Goal: Task Accomplishment & Management: Manage account settings

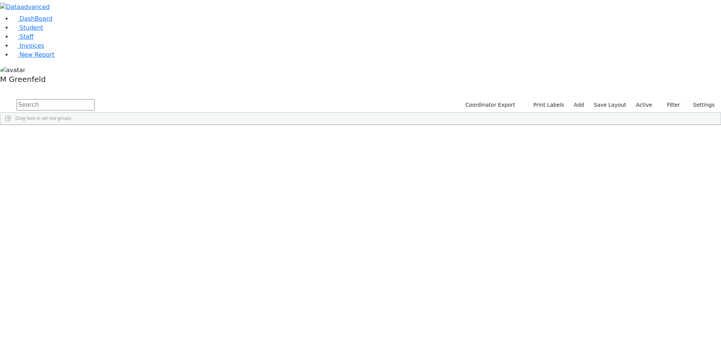
click at [71, 116] on span "Drag here to set row groups" at bounding box center [43, 118] width 56 height 5
click at [95, 99] on input "text" at bounding box center [56, 104] width 78 height 11
type input "N"
type input "[PERSON_NAME]"
click at [0, 98] on button "submit" at bounding box center [7, 105] width 15 height 14
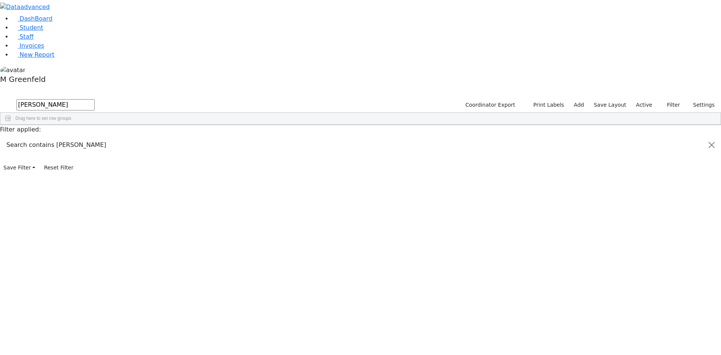
click at [112, 305] on div "[PERSON_NAME]" at bounding box center [93, 310] width 36 height 11
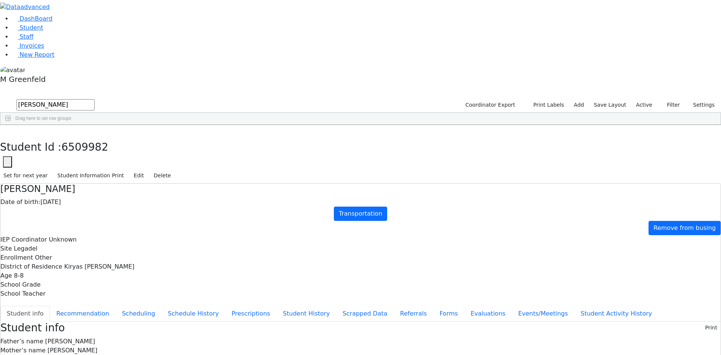
click at [95, 99] on input "[PERSON_NAME]" at bounding box center [56, 104] width 78 height 11
click at [11, 125] on button "button" at bounding box center [5, 133] width 11 height 16
click at [138, 113] on div "Drag here to set row groups" at bounding box center [360, 119] width 720 height 12
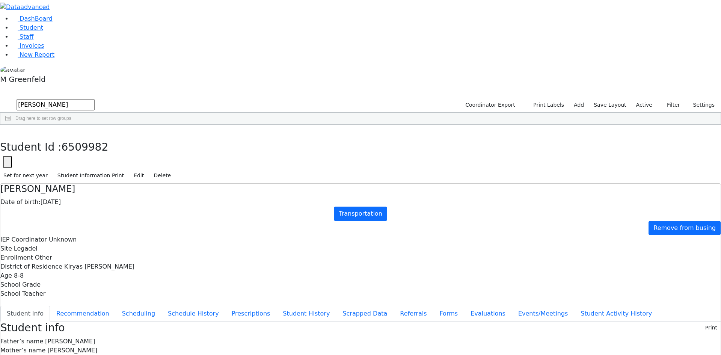
click at [138, 113] on div "Drag here to set row groups" at bounding box center [360, 119] width 720 height 12
click at [95, 99] on input "[PERSON_NAME]" at bounding box center [56, 104] width 78 height 11
click at [95, 99] on input "text" at bounding box center [56, 104] width 78 height 11
click at [43, 31] on link "Student" at bounding box center [27, 27] width 31 height 7
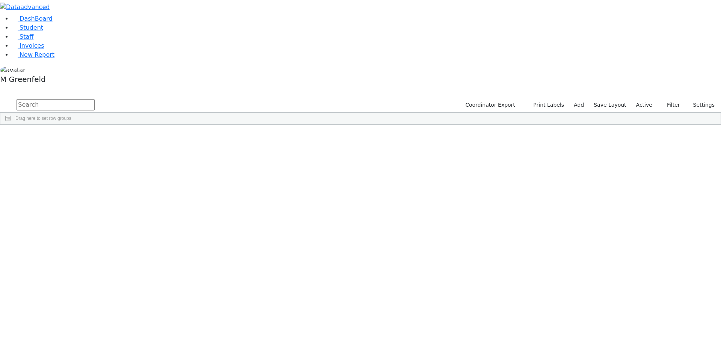
click at [95, 99] on input "text" at bounding box center [56, 104] width 78 height 11
type input "Kylie"
click at [112, 158] on div "Kylie" at bounding box center [93, 163] width 36 height 11
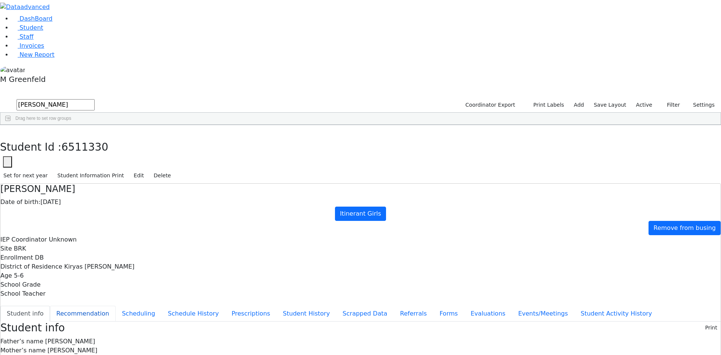
click at [116, 306] on button "Recommendation" at bounding box center [83, 314] width 66 height 16
checkbox input "true"
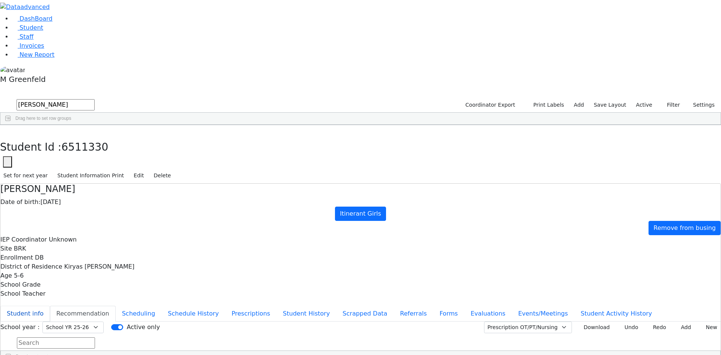
click at [50, 306] on button "Student info" at bounding box center [25, 314] width 50 height 16
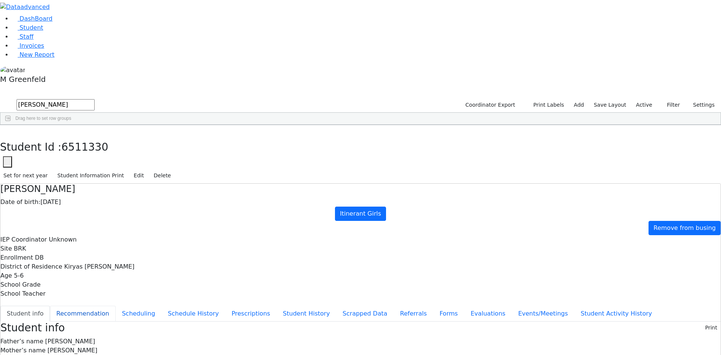
click at [116, 306] on button "Recommendation" at bounding box center [83, 314] width 66 height 16
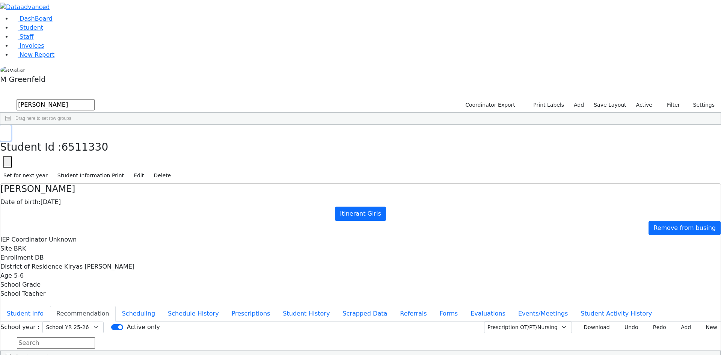
click at [11, 125] on button "button" at bounding box center [5, 133] width 11 height 16
click at [95, 99] on input "Kylie" at bounding box center [56, 104] width 78 height 11
type input "S"
click at [108, 169] on div "Hendel" at bounding box center [90, 174] width 36 height 11
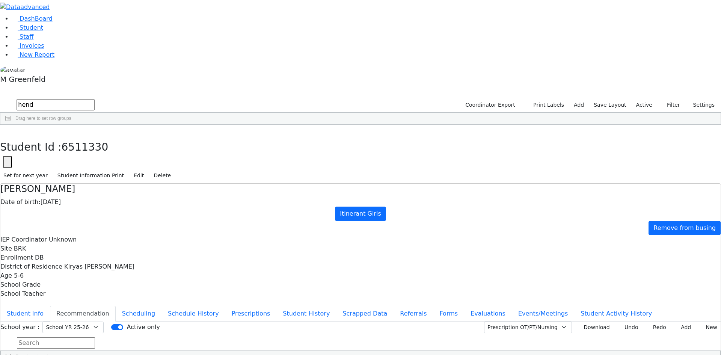
click at [108, 169] on div "Hendel" at bounding box center [90, 174] width 36 height 11
click at [50, 306] on button "Student info" at bounding box center [25, 314] width 50 height 16
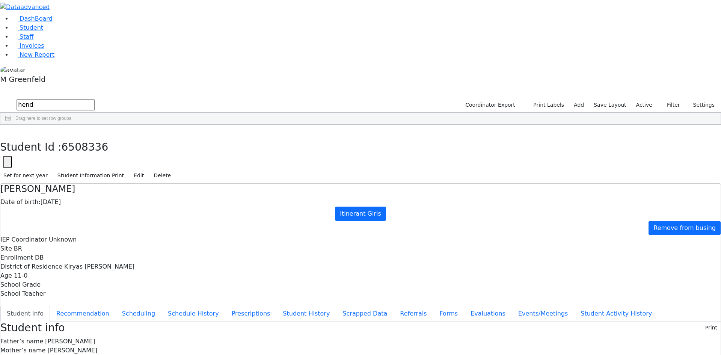
drag, startPoint x: 162, startPoint y: 44, endPoint x: 243, endPoint y: 23, distance: 83.0
click at [11, 125] on button "button" at bounding box center [5, 133] width 11 height 16
click at [95, 99] on input "hend" at bounding box center [56, 104] width 78 height 11
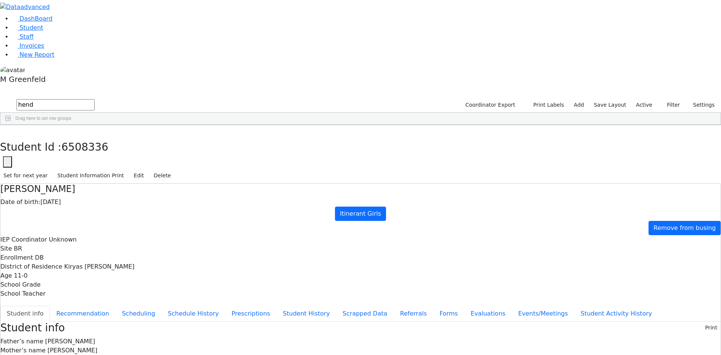
click at [95, 99] on input "hend" at bounding box center [56, 104] width 78 height 11
type input "h"
click at [135, 113] on div "Drag here to set row groups" at bounding box center [360, 119] width 720 height 12
click at [95, 99] on input "text" at bounding box center [56, 104] width 78 height 11
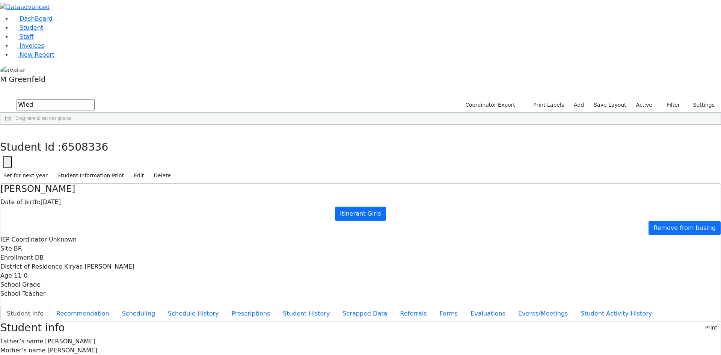
type input "Wied"
click at [108, 305] on div "[PERSON_NAME]" at bounding box center [90, 310] width 36 height 11
drag, startPoint x: 395, startPoint y: 313, endPoint x: 485, endPoint y: 312, distance: 90.1
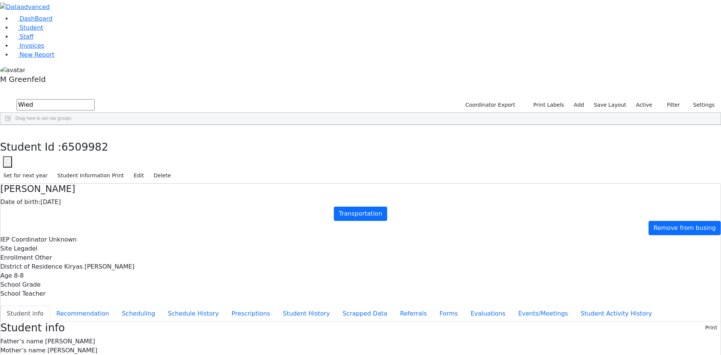
copy span "Wiedermalka@gmail.com"
click at [12, 40] on link "Staff" at bounding box center [22, 36] width 21 height 7
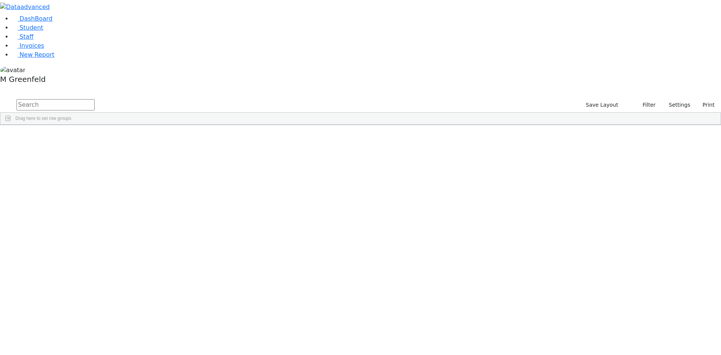
select select "Default select example"
click at [636, 102] on icon "button" at bounding box center [638, 104] width 5 height 5
click at [659, 99] on button "Settings" at bounding box center [676, 105] width 35 height 12
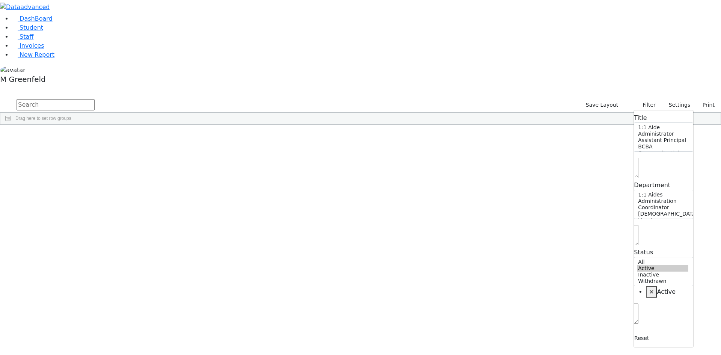
click at [649, 288] on span "×" at bounding box center [651, 291] width 5 height 7
select select "Default select example"
click at [95, 99] on input "text" at bounding box center [56, 104] width 78 height 11
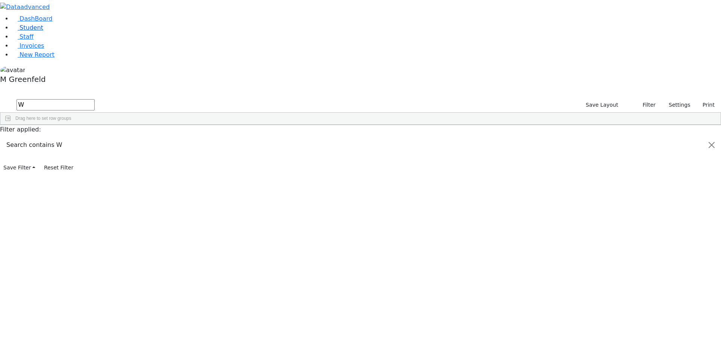
type input "W"
click at [43, 31] on link "Student" at bounding box center [27, 27] width 31 height 7
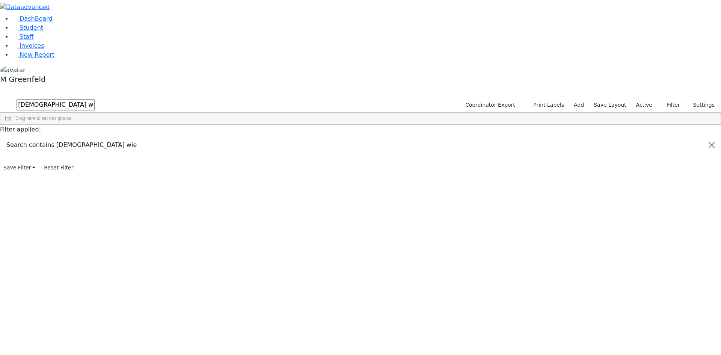
type input "[DEMOGRAPHIC_DATA] wie"
click at [162, 137] on div "6511171 Wieder [DEMOGRAPHIC_DATA] [DATE] [PERSON_NAME] AH The Preschool Itinera…" at bounding box center [308, 142] width 616 height 11
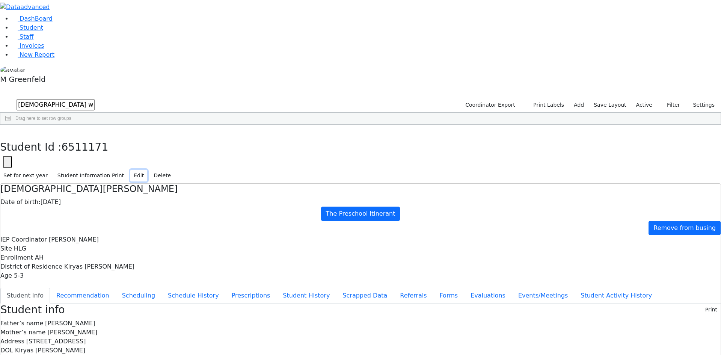
click at [147, 170] on button "Edit" at bounding box center [138, 176] width 17 height 12
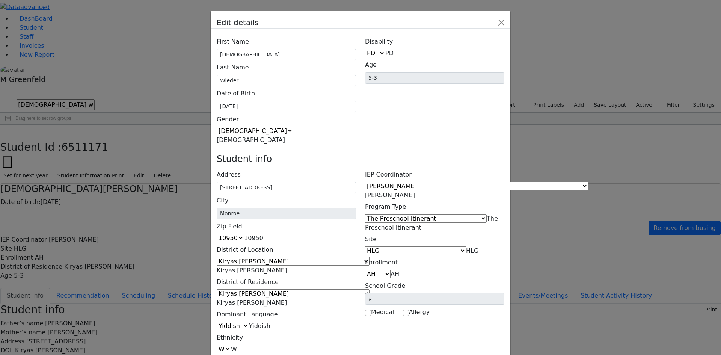
click at [459, 215] on span "The Preschool Itinerant" at bounding box center [431, 223] width 133 height 16
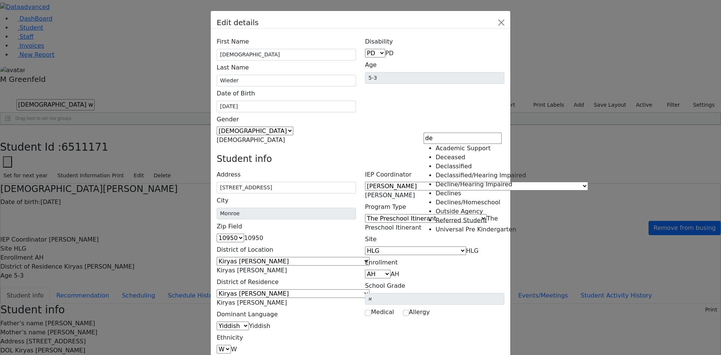
type input "de"
select select "4"
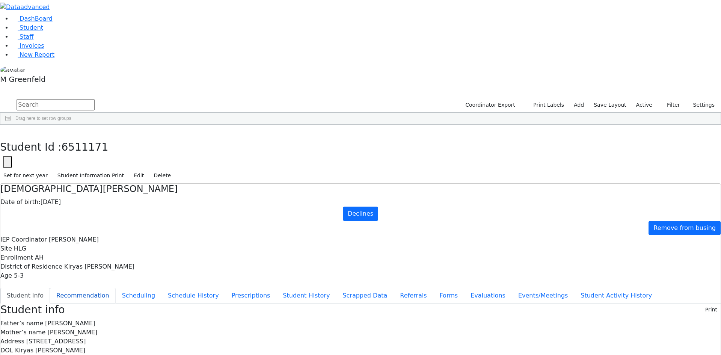
click at [116, 288] on button "Recommendation" at bounding box center [83, 296] width 66 height 16
checkbox input "true"
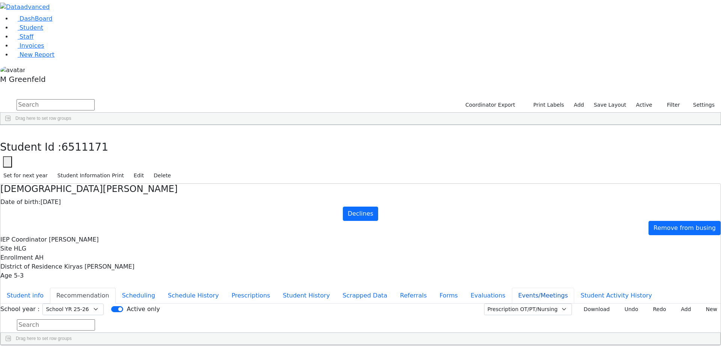
click at [512, 288] on button "Events/Meetings" at bounding box center [543, 296] width 62 height 16
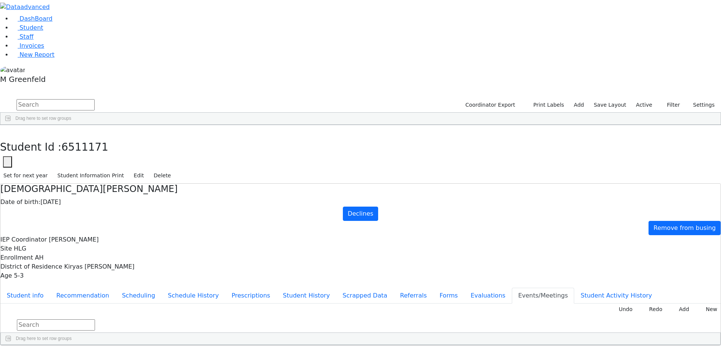
click at [384, 354] on div "Declines" at bounding box center [318, 362] width 132 height 11
click at [384, 354] on input "Declines" at bounding box center [318, 362] width 131 height 10
type input "Declines-Consent Received 8/27"
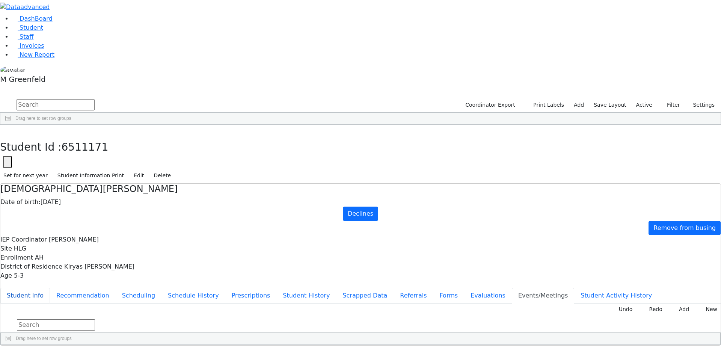
click at [50, 288] on button "Student info" at bounding box center [25, 296] width 50 height 16
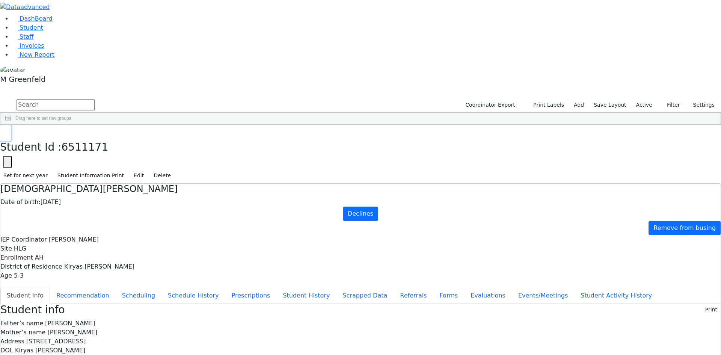
click at [8, 131] on icon "button" at bounding box center [5, 133] width 4 height 5
click at [95, 99] on input "text" at bounding box center [56, 104] width 78 height 11
click at [95, 99] on input "Shia W" at bounding box center [56, 104] width 78 height 11
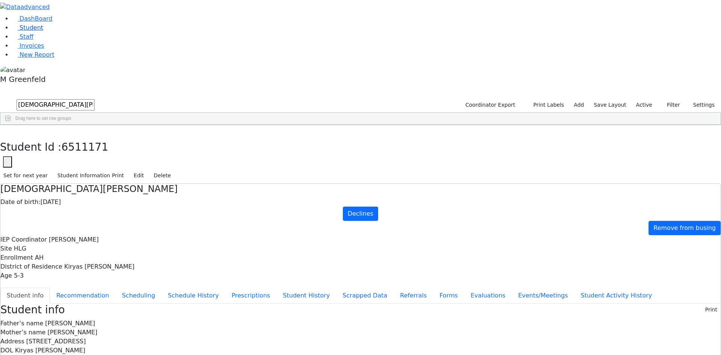
type input "Shia Wi"
click at [38, 31] on link "Student" at bounding box center [27, 27] width 31 height 7
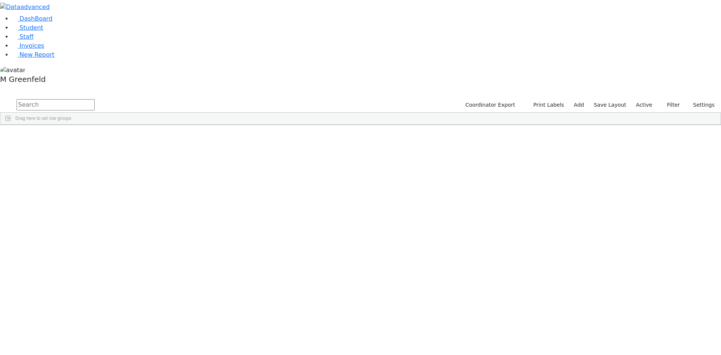
click at [95, 99] on input "text" at bounding box center [56, 104] width 78 height 11
type input "W"
click at [647, 99] on label "Active" at bounding box center [644, 105] width 23 height 12
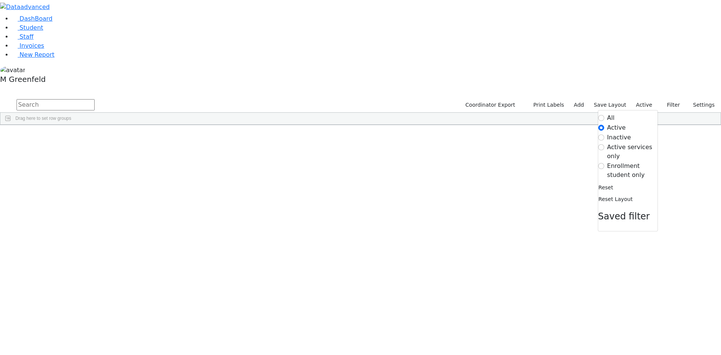
click at [620, 161] on label "Enrollment student only" at bounding box center [632, 170] width 50 height 18
click at [604, 163] on input "Enrollment student only" at bounding box center [601, 166] width 6 height 6
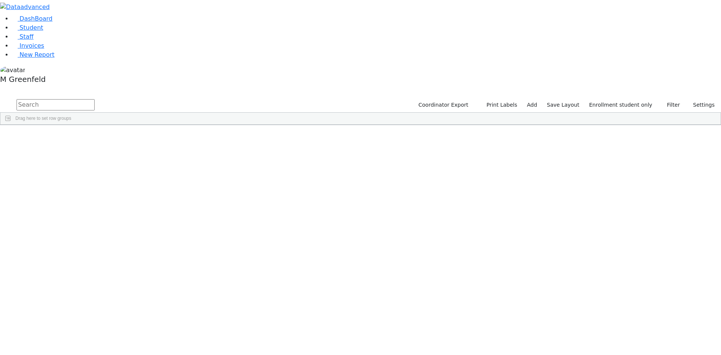
click at [211, 113] on div "Drag here to set row groups" at bounding box center [360, 119] width 720 height 12
click at [95, 99] on input "text" at bounding box center [56, 104] width 78 height 11
type input "S"
click at [614, 99] on label "Enrollment student only" at bounding box center [621, 105] width 70 height 12
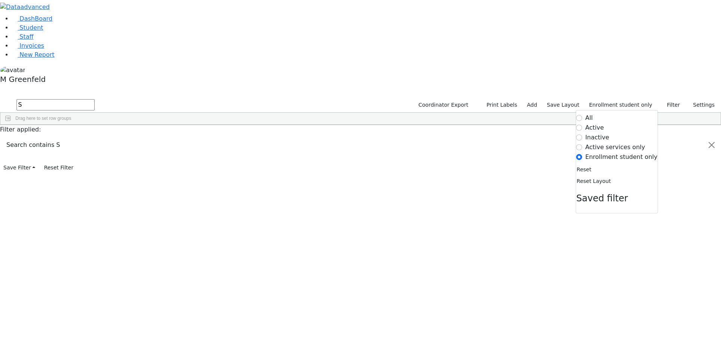
click at [606, 133] on label "Inactive" at bounding box center [597, 137] width 24 height 9
click at [582, 134] on input "Inactive" at bounding box center [579, 137] width 6 height 6
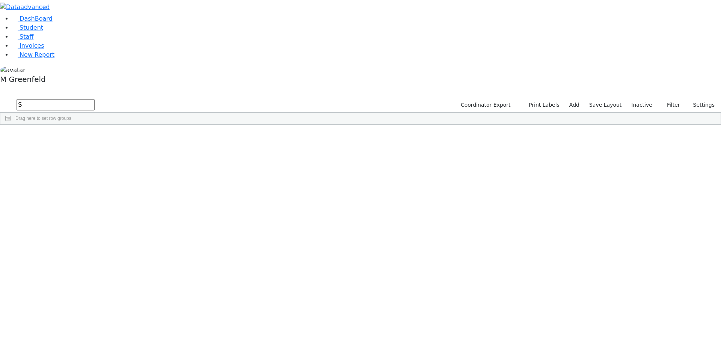
click at [95, 99] on input "S" at bounding box center [56, 104] width 78 height 11
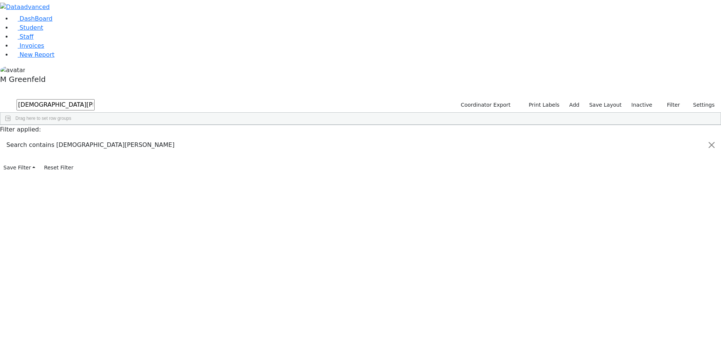
type input "Shia wied"
click at [112, 158] on div "[DEMOGRAPHIC_DATA]" at bounding box center [93, 163] width 36 height 11
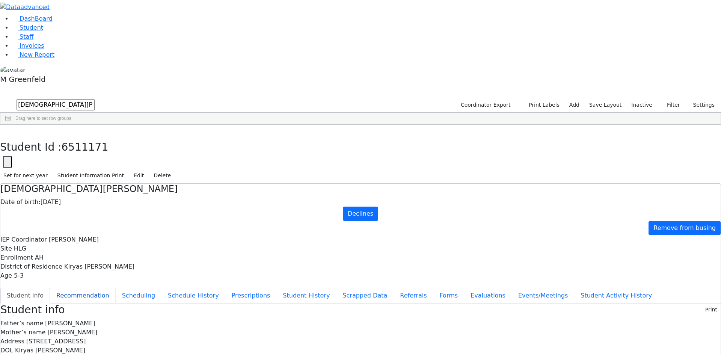
click at [116, 288] on button "Recommendation" at bounding box center [83, 296] width 66 height 16
checkbox input "true"
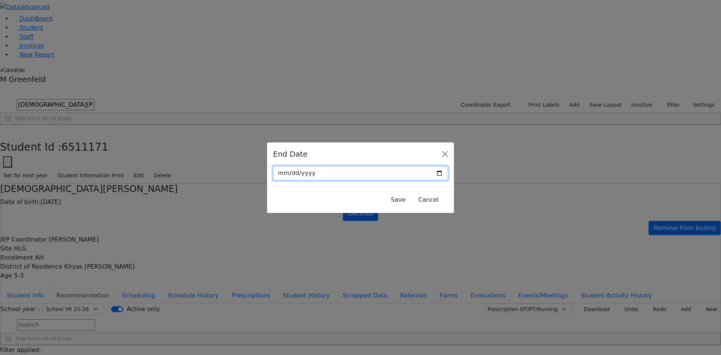
click at [429, 175] on input "date" at bounding box center [360, 173] width 175 height 14
click at [426, 175] on input "date" at bounding box center [360, 173] width 175 height 14
click at [423, 172] on input "date" at bounding box center [360, 173] width 175 height 14
type input "[DATE]"
click at [386, 201] on button "Save" at bounding box center [398, 200] width 24 height 14
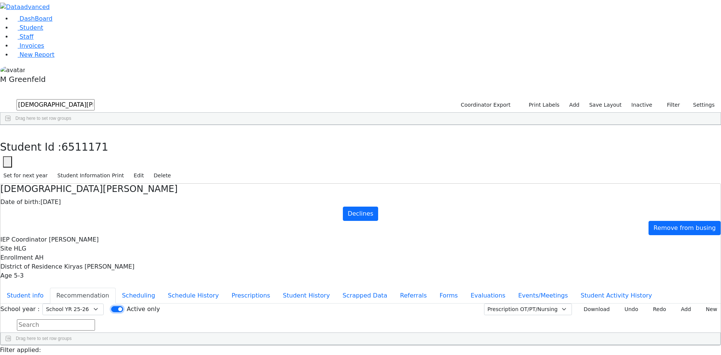
click at [123, 306] on input "Active only" at bounding box center [117, 309] width 12 height 6
checkbox input "true"
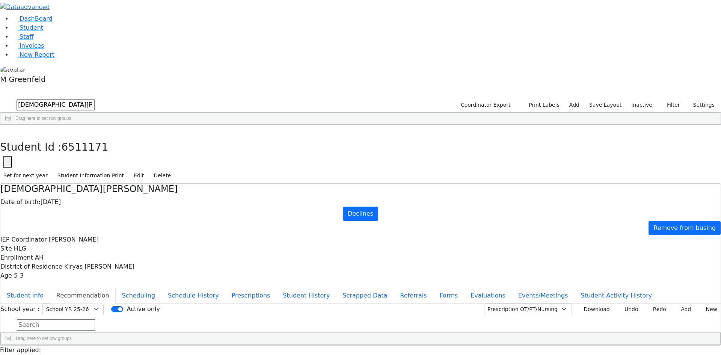
click at [116, 288] on button "Recommendation" at bounding box center [83, 296] width 66 height 16
click at [104, 303] on select "Select School YR Summer YR 25 School YR 25-26 Summer YR 25 School YR 24-25 Summ…" at bounding box center [72, 309] width 61 height 12
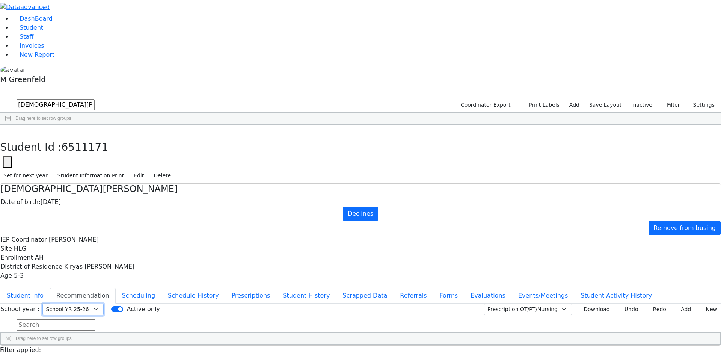
click at [104, 303] on select "Select School YR Summer YR 25 School YR 25-26 Summer YR 25 School YR 24-25 Summ…" at bounding box center [72, 309] width 61 height 12
select select "213"
click at [104, 303] on select "Select School YR Summer YR 25 School YR 25-26 Summer YR 25 School YR 24-25 Summ…" at bounding box center [72, 309] width 61 height 12
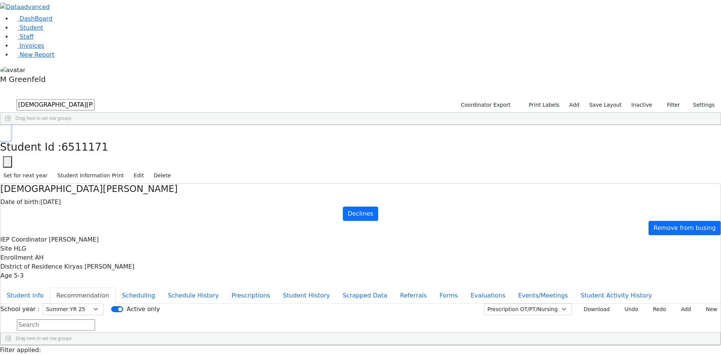
click at [11, 125] on button "button" at bounding box center [5, 133] width 11 height 16
click at [95, 99] on input "Shia wied" at bounding box center [56, 104] width 78 height 11
type input "S"
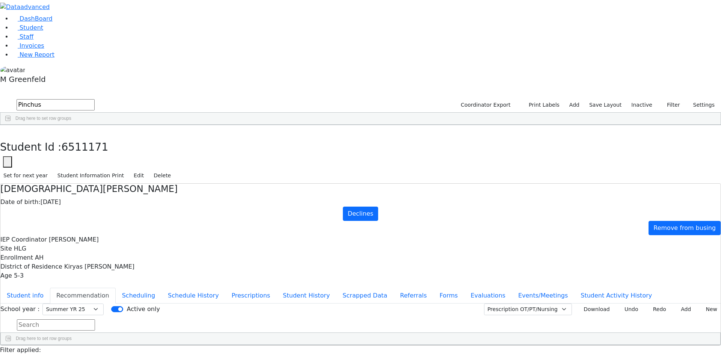
type input "Pinchus"
click at [43, 31] on link "Student" at bounding box center [27, 27] width 31 height 7
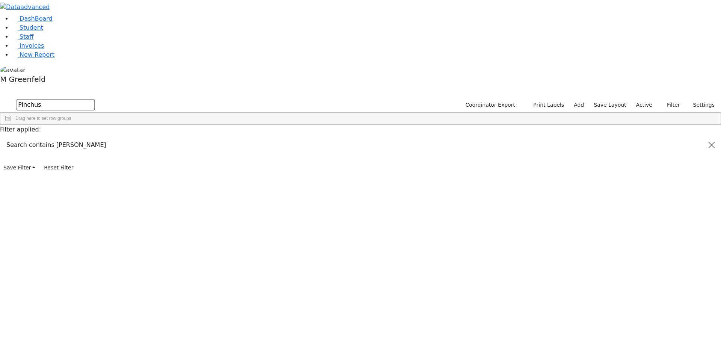
type input "Pinchus"
click at [112, 148] on div "Pinchus" at bounding box center [93, 153] width 36 height 11
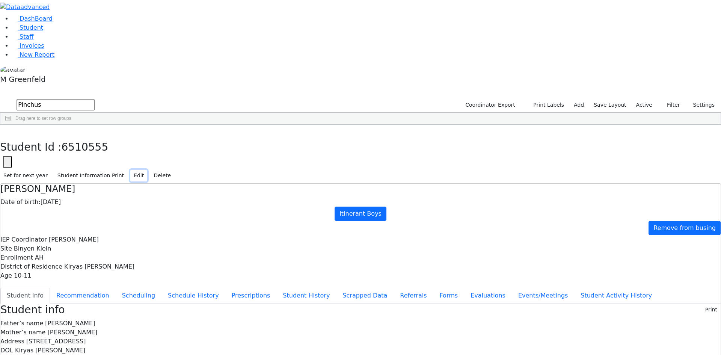
click at [147, 170] on button "Edit" at bounding box center [138, 176] width 17 height 12
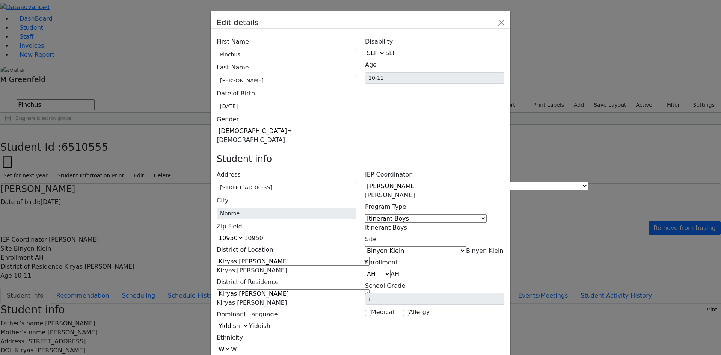
click at [407, 224] on span "Itinerant Boys" at bounding box center [386, 227] width 42 height 7
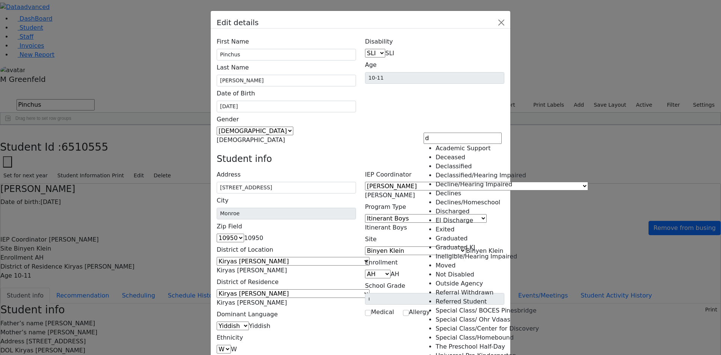
type input "d"
select select "4"
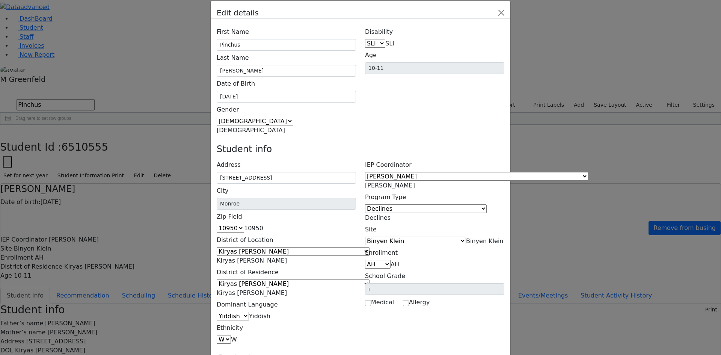
scroll to position [15, 0]
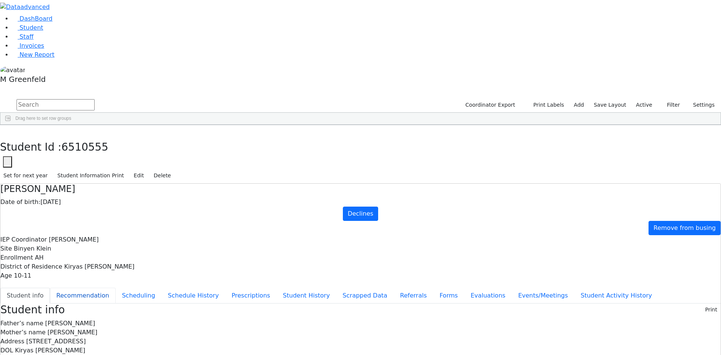
click at [116, 288] on button "Recommendation" at bounding box center [83, 296] width 66 height 16
checkbox input "true"
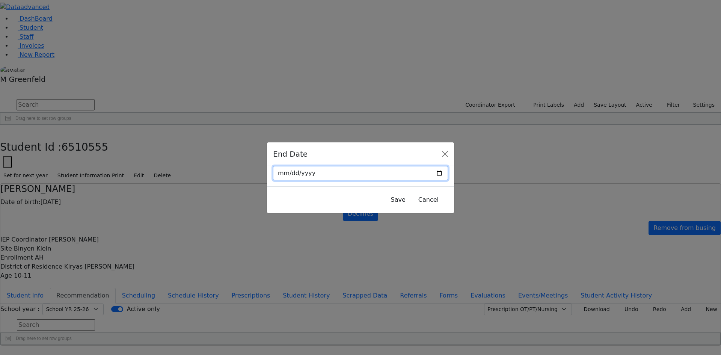
click at [422, 172] on input "date" at bounding box center [360, 173] width 175 height 14
type input "2025-08-27"
click at [386, 197] on button "Save" at bounding box center [398, 200] width 24 height 14
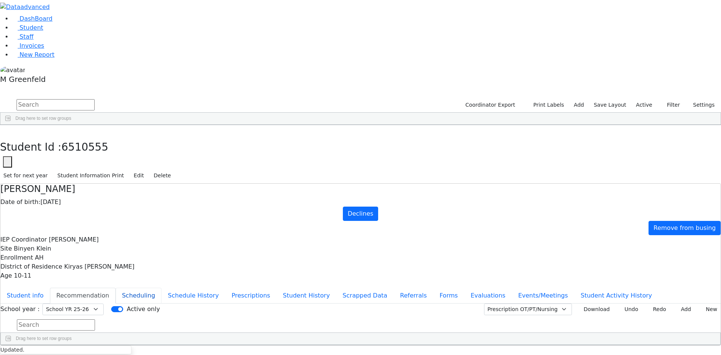
click at [161, 288] on button "Scheduling" at bounding box center [139, 296] width 46 height 16
click at [116, 288] on button "Recommendation" at bounding box center [83, 296] width 66 height 16
click at [512, 288] on button "Events/Meetings" at bounding box center [543, 296] width 62 height 16
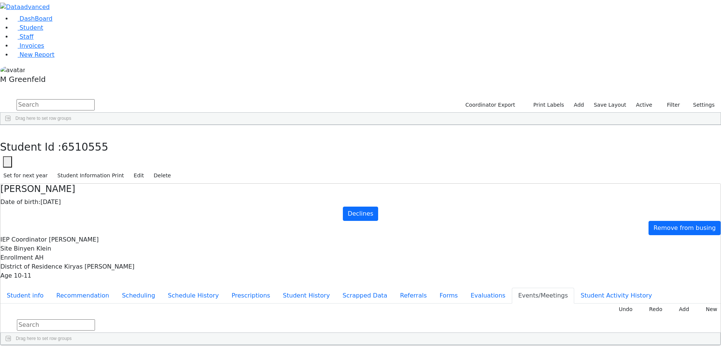
click at [384, 354] on div "Declines" at bounding box center [318, 362] width 132 height 11
click at [384, 354] on input "Declines" at bounding box center [318, 362] width 131 height 10
type input "Declines-Consent Received 8/27/25"
click at [50, 288] on button "Student info" at bounding box center [25, 296] width 50 height 16
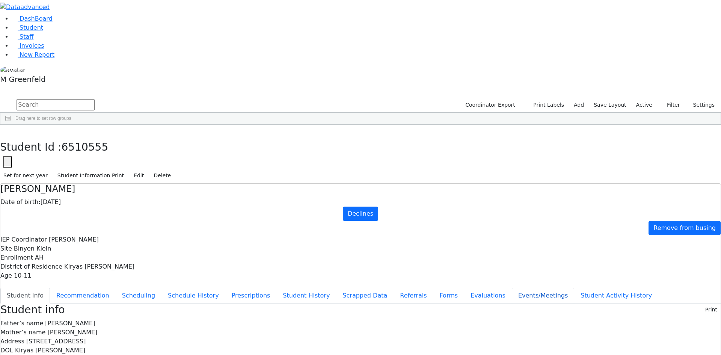
click at [512, 288] on button "Events/Meetings" at bounding box center [543, 296] width 62 height 16
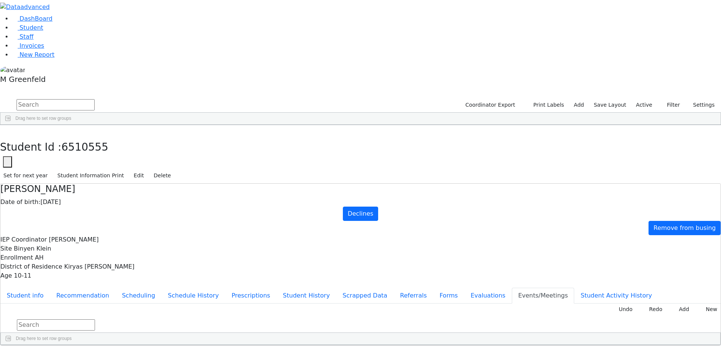
click at [384, 354] on div "Declines-Consent Received 8/27/25" at bounding box center [318, 362] width 132 height 11
click at [384, 354] on input "Declines-Consent Received 8/27/25" at bounding box center [318, 362] width 131 height 10
type input "Declines-Consent Received 8/26/25"
click at [116, 288] on button "Recommendation" at bounding box center [83, 296] width 66 height 16
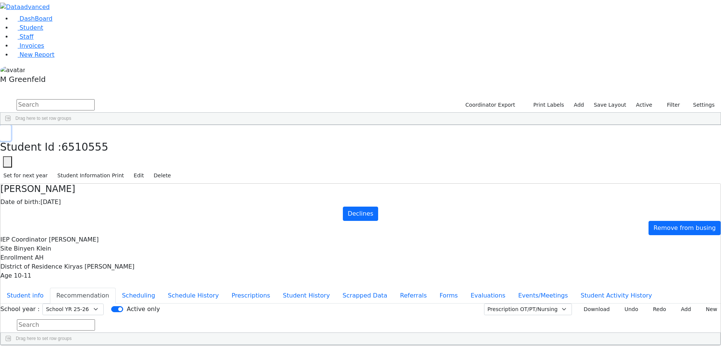
click at [8, 131] on icon "button" at bounding box center [5, 133] width 4 height 5
click at [95, 99] on input "text" at bounding box center [56, 104] width 78 height 11
type input "pinchus"
click at [645, 99] on label "Active" at bounding box center [644, 105] width 23 height 12
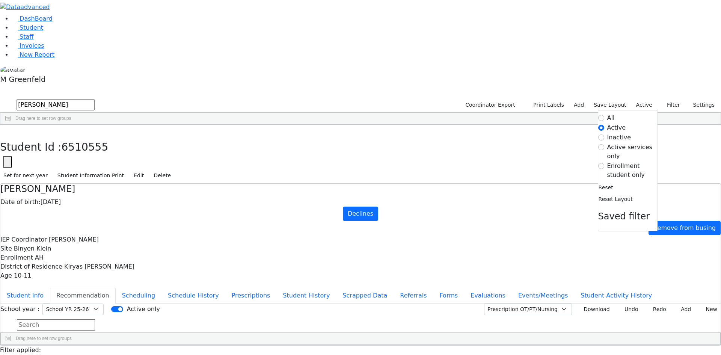
click at [611, 133] on label "Inactive" at bounding box center [619, 137] width 24 height 9
click at [604, 134] on input "Inactive" at bounding box center [601, 137] width 6 height 6
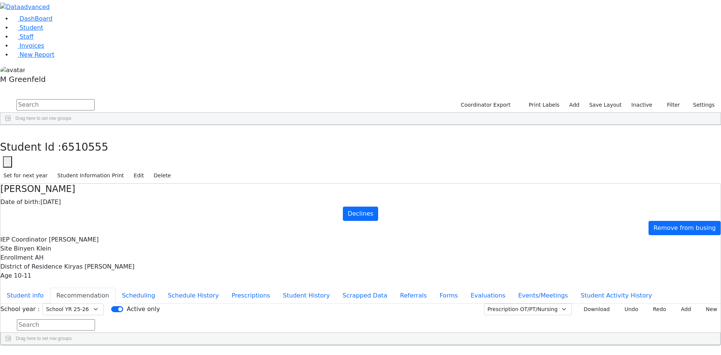
click at [95, 99] on input "text" at bounding box center [56, 104] width 78 height 11
drag, startPoint x: 152, startPoint y: 32, endPoint x: 87, endPoint y: 32, distance: 65.3
click at [87, 32] on div "DashBoard Student Staff Invoices New Report 1" at bounding box center [360, 197] width 721 height 394
type input "S"
click at [43, 31] on link "Student" at bounding box center [27, 27] width 31 height 7
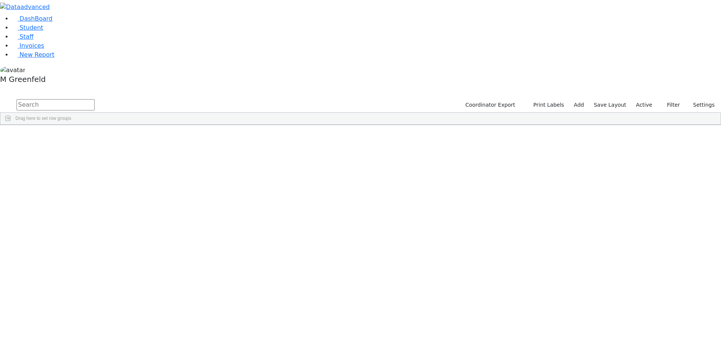
click at [95, 99] on input "text" at bounding box center [56, 104] width 78 height 11
type input "Yeshay"
click at [112, 169] on div "[PERSON_NAME]" at bounding box center [93, 174] width 36 height 11
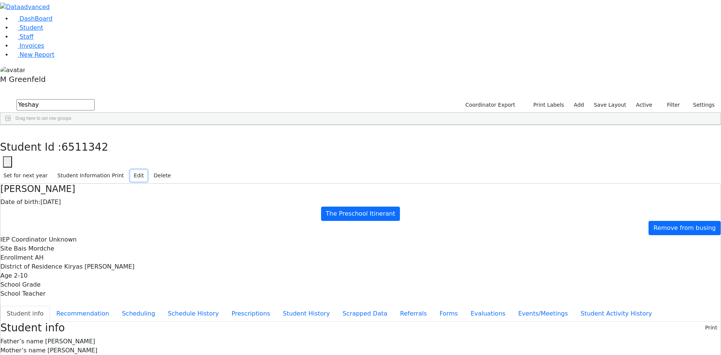
click at [147, 170] on button "Edit" at bounding box center [138, 176] width 17 height 12
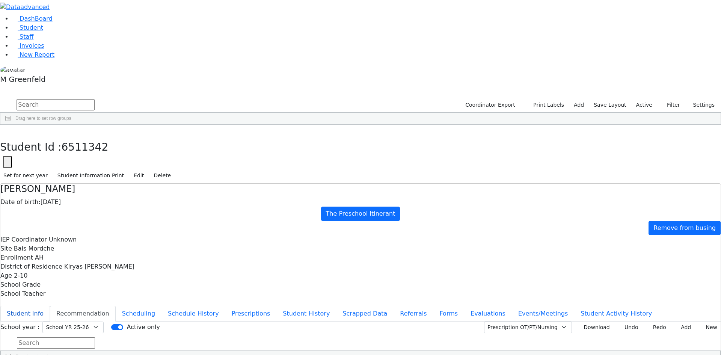
click at [50, 306] on button "Student info" at bounding box center [25, 314] width 50 height 16
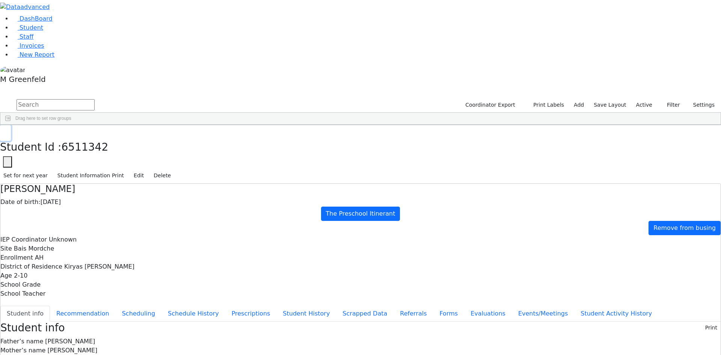
click at [3, 131] on use "button" at bounding box center [3, 131] width 0 height 0
